Goal: Transaction & Acquisition: Purchase product/service

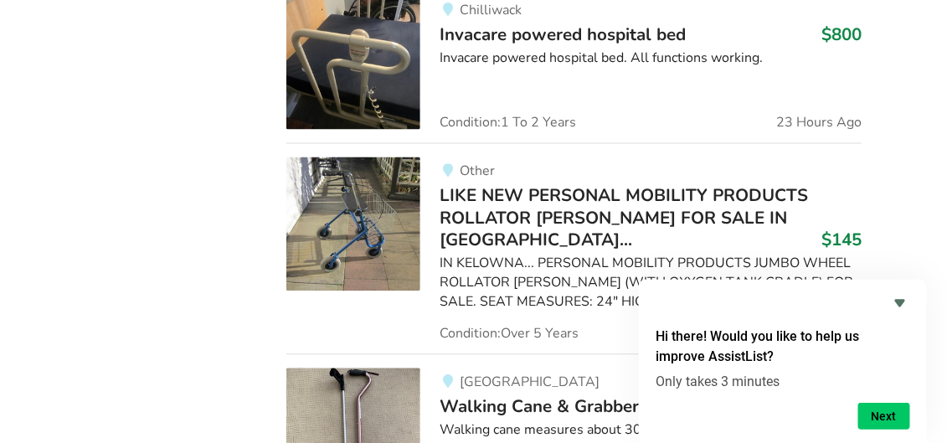
scroll to position [2542, 0]
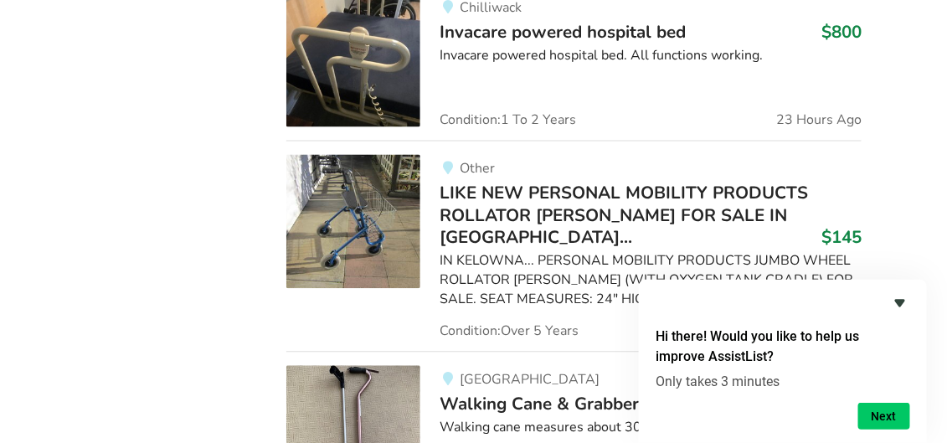
click at [902, 302] on icon "Hide survey" at bounding box center [900, 304] width 10 height 8
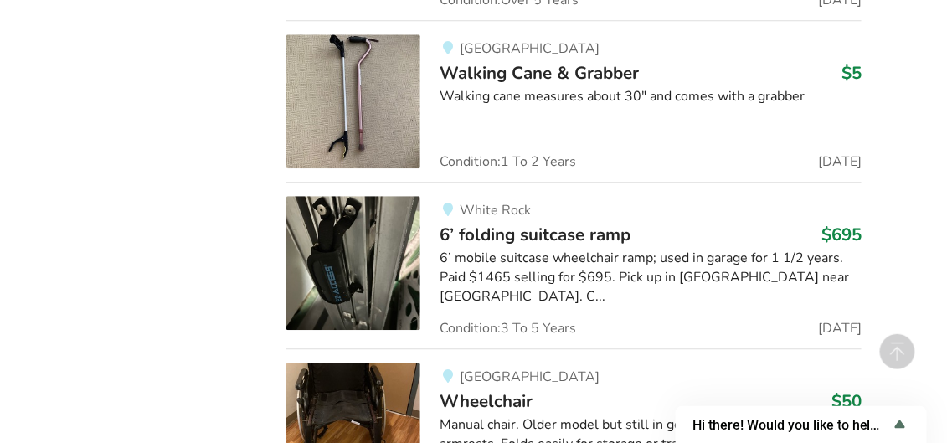
scroll to position [2877, 0]
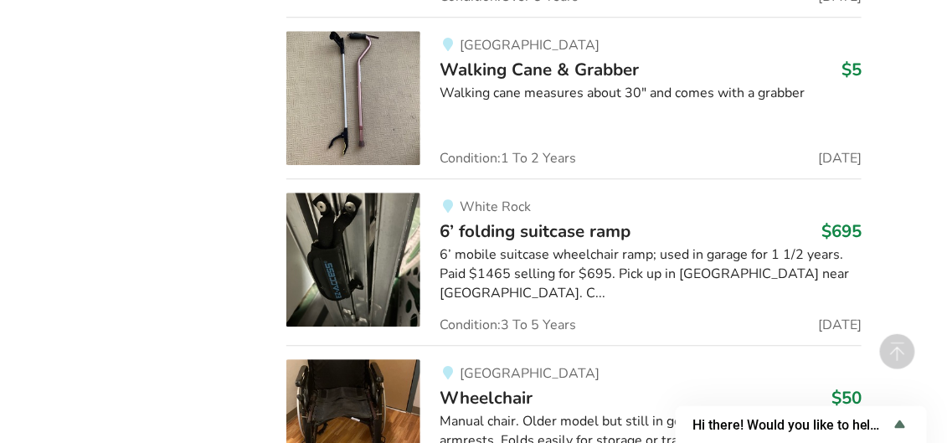
click at [383, 241] on img at bounding box center [353, 260] width 134 height 134
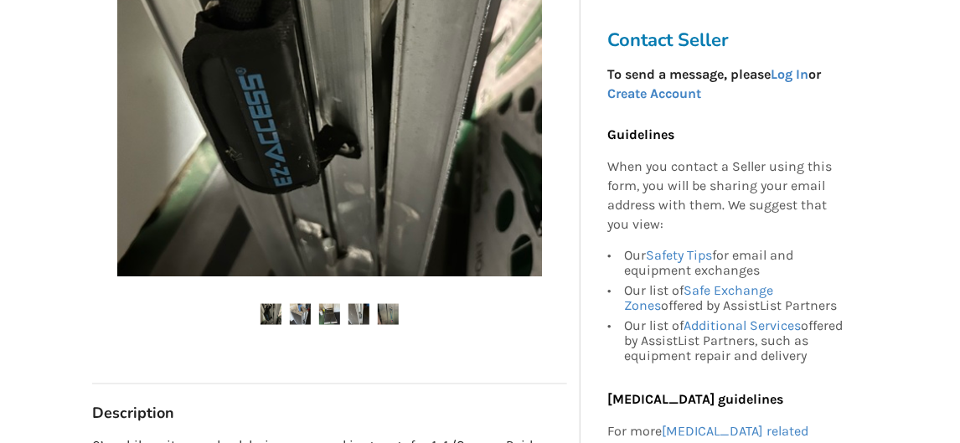
scroll to position [474, 0]
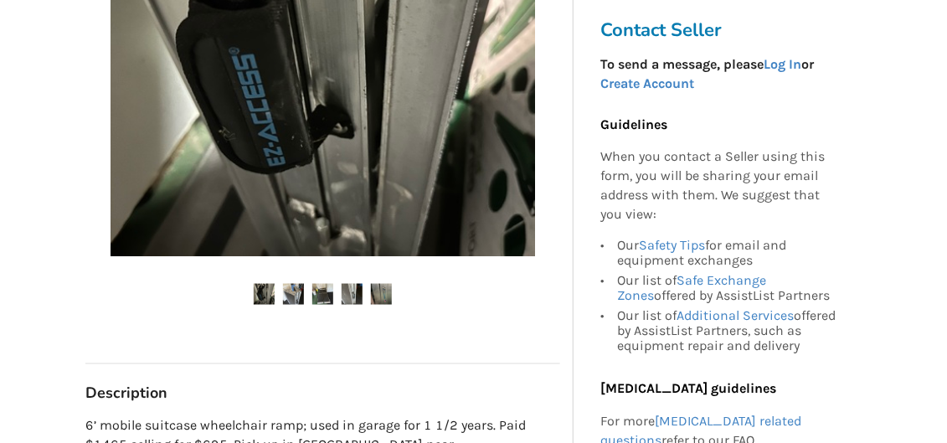
click at [414, 159] on img at bounding box center [323, 44] width 425 height 425
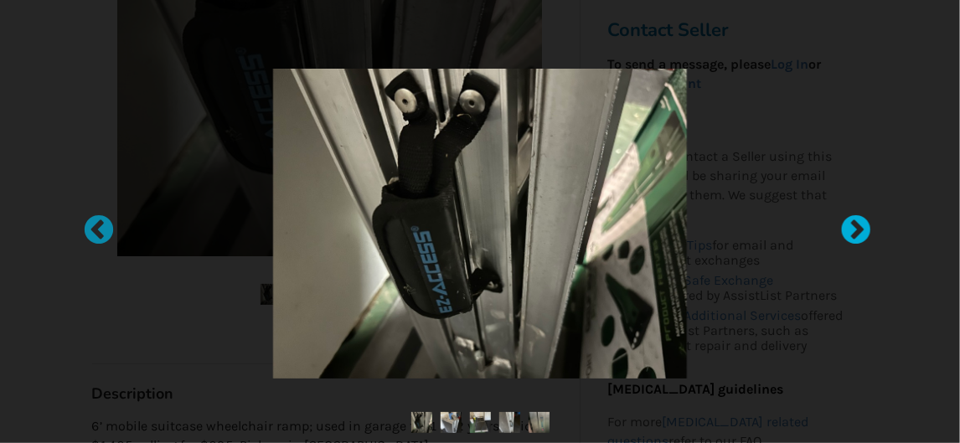
click at [854, 219] on div at bounding box center [847, 222] width 17 height 17
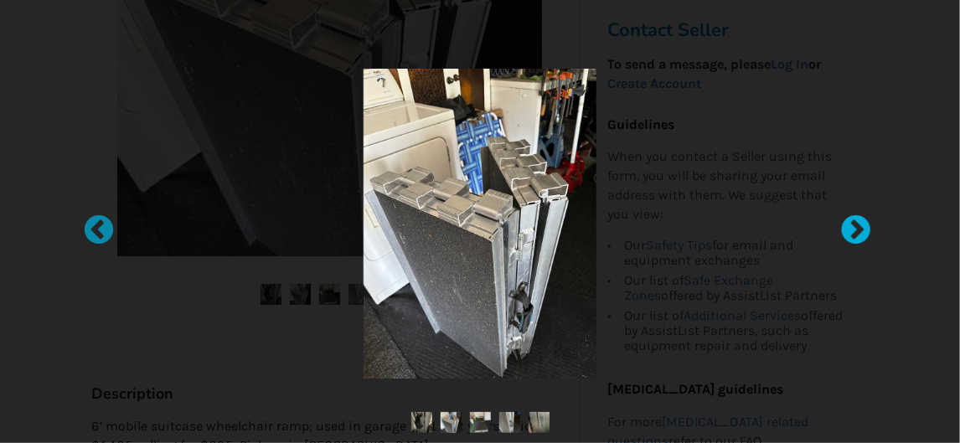
click at [854, 219] on div at bounding box center [847, 222] width 17 height 17
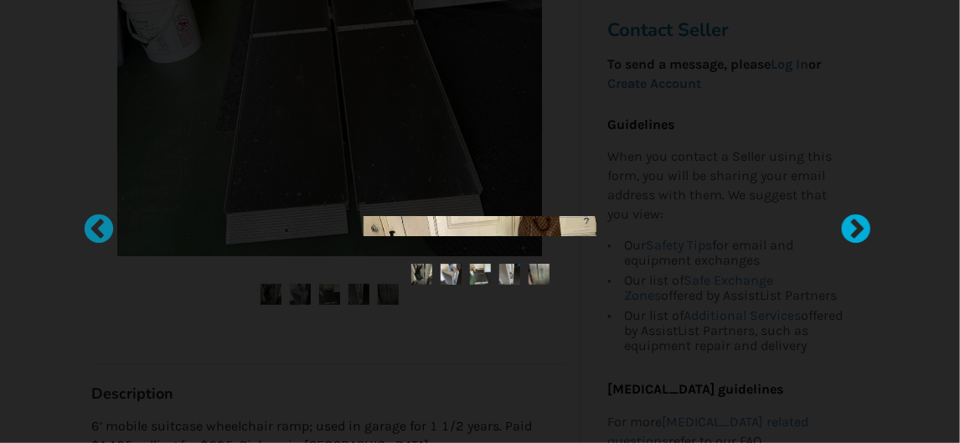
click at [854, 219] on div at bounding box center [847, 222] width 17 height 17
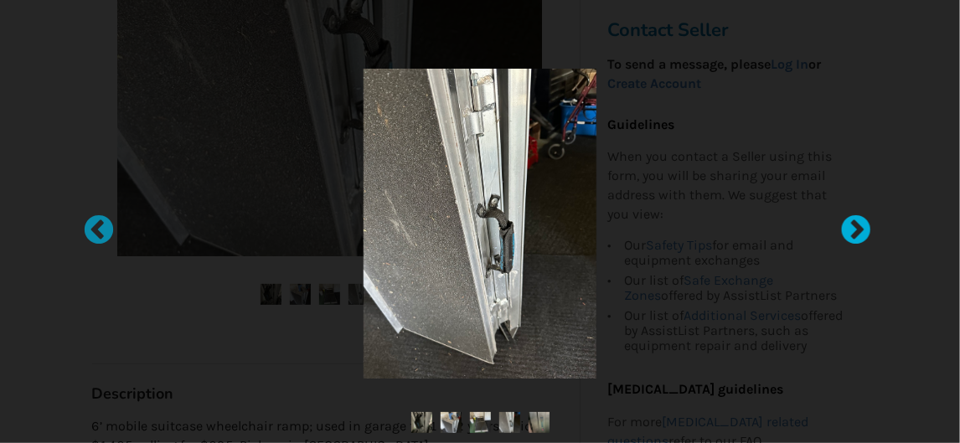
click at [845, 224] on div at bounding box center [847, 222] width 17 height 17
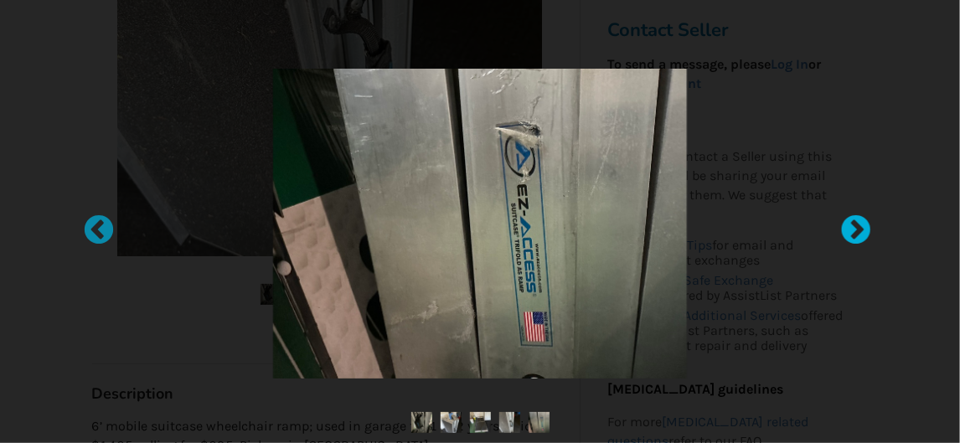
click at [855, 227] on div at bounding box center [847, 222] width 17 height 17
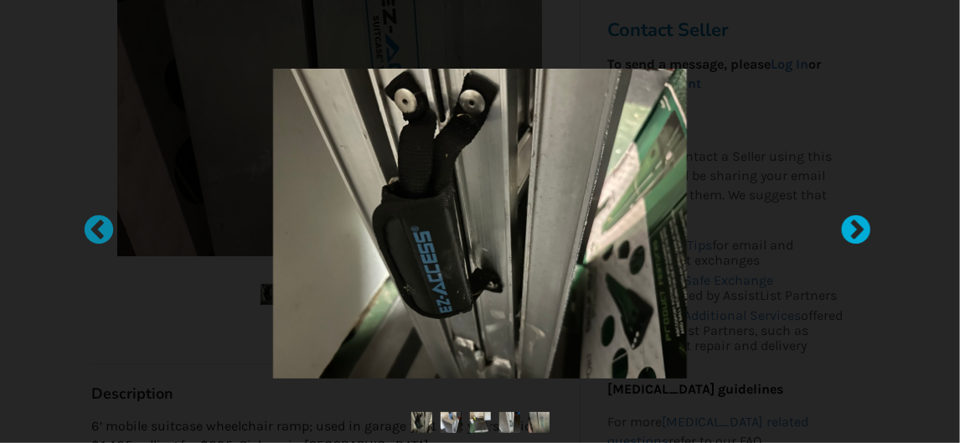
click at [855, 227] on div at bounding box center [847, 222] width 17 height 17
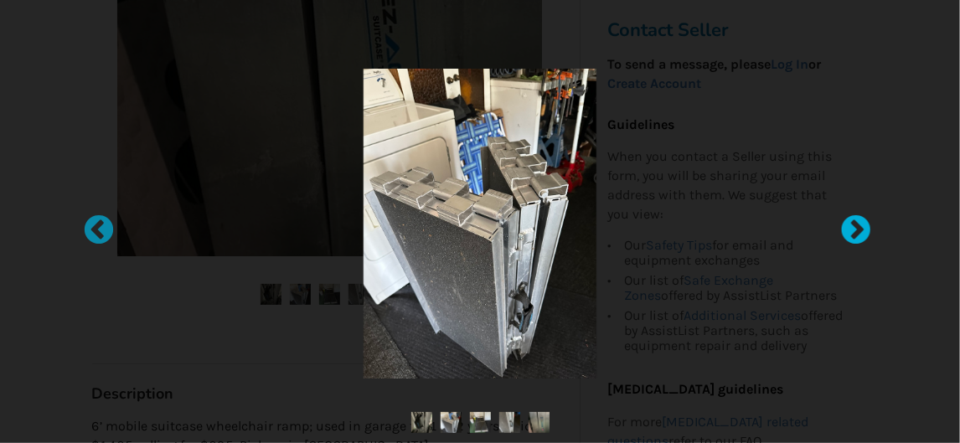
click at [855, 227] on div at bounding box center [847, 222] width 17 height 17
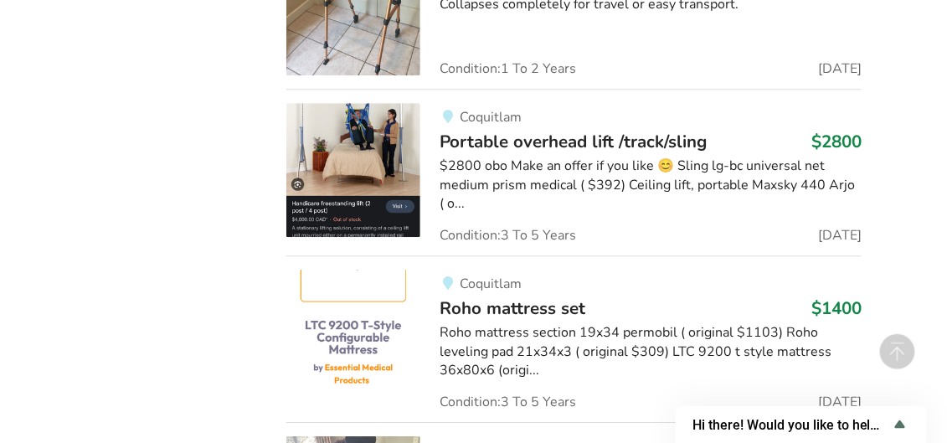
scroll to position [11679, 0]
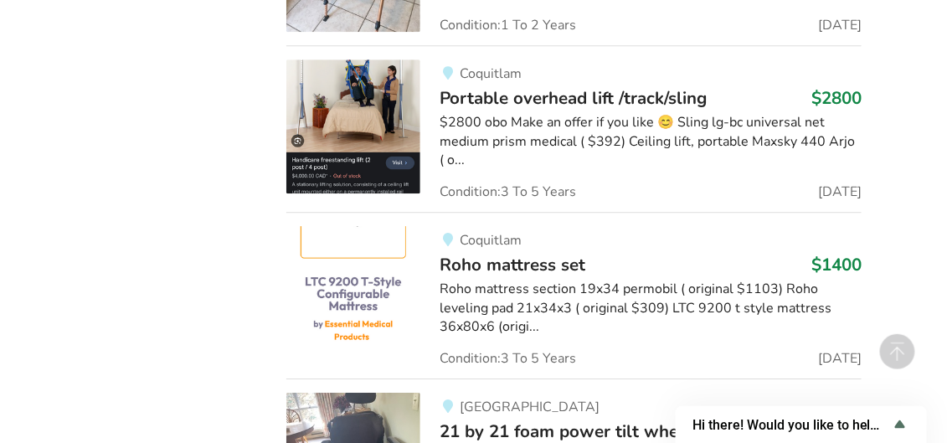
drag, startPoint x: 127, startPoint y: 197, endPoint x: 90, endPoint y: 227, distance: 48.3
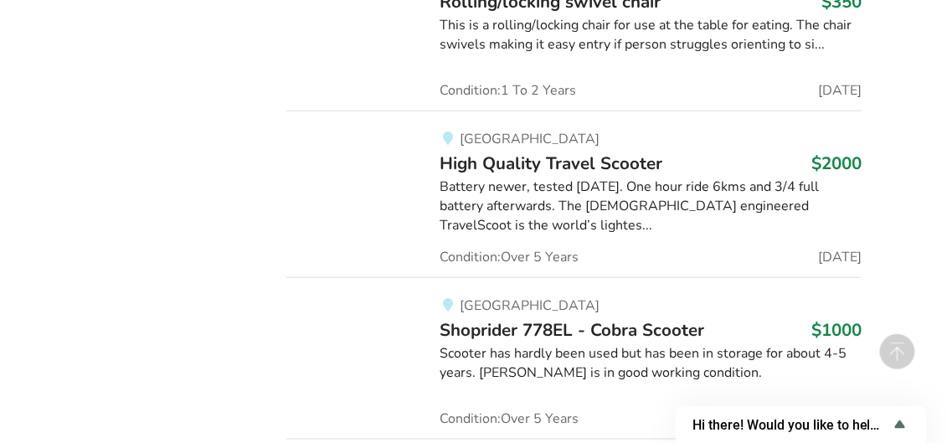
scroll to position [39822, 0]
